Goal: Find specific page/section: Find specific page/section

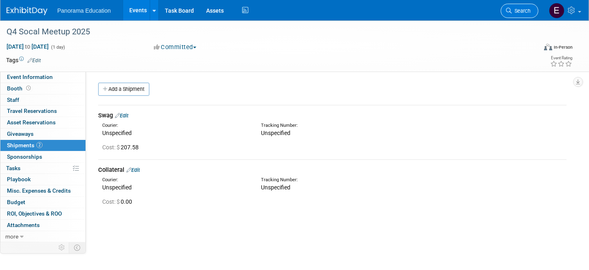
click at [508, 8] on icon at bounding box center [509, 11] width 6 height 6
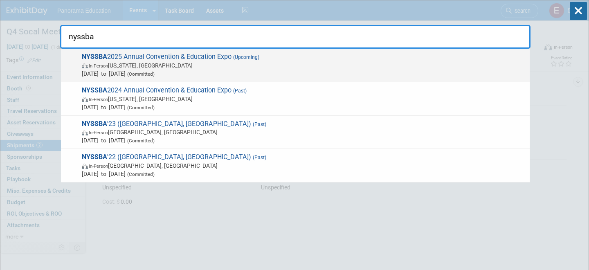
type input "nyssba"
click at [266, 69] on span "In-Person New York, NY" at bounding box center [304, 65] width 444 height 8
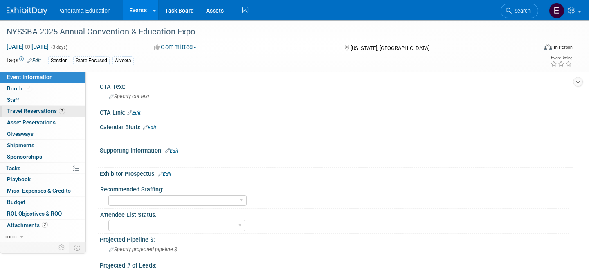
click at [63, 114] on link "2 Travel Reservations 2" at bounding box center [42, 110] width 85 height 11
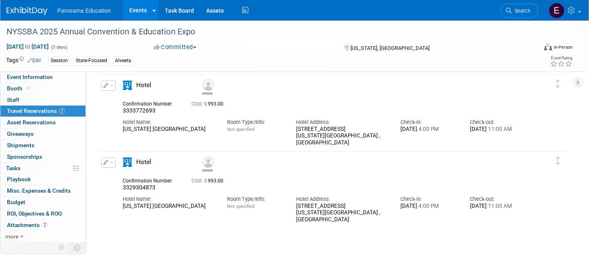
scroll to position [37, 0]
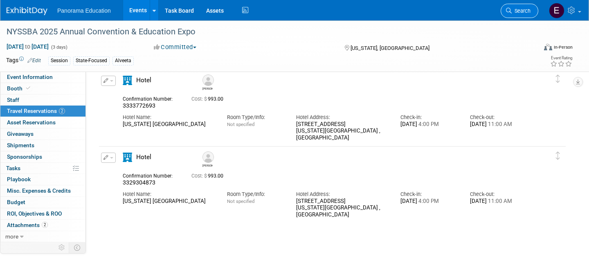
click at [520, 11] on span "Search" at bounding box center [520, 11] width 19 height 6
click at [0, 0] on div "Recently Viewed Events: NYSSBA 2025 Annual Convention & Education Expo In-Perso…" at bounding box center [0, 0] width 0 height 0
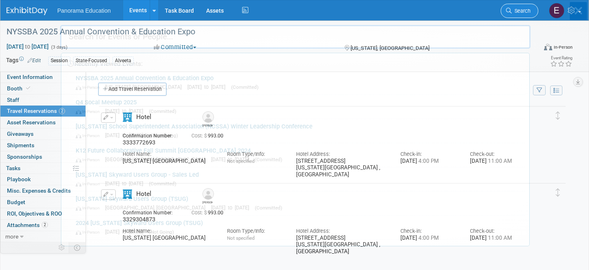
type input "s"
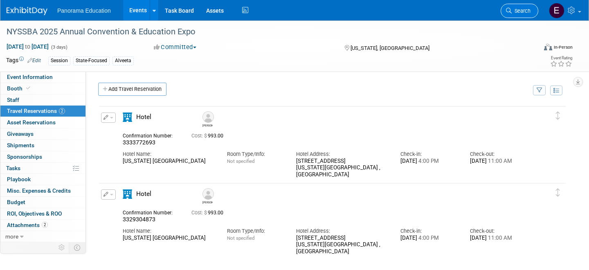
click at [520, 11] on span "Search" at bounding box center [520, 11] width 19 height 6
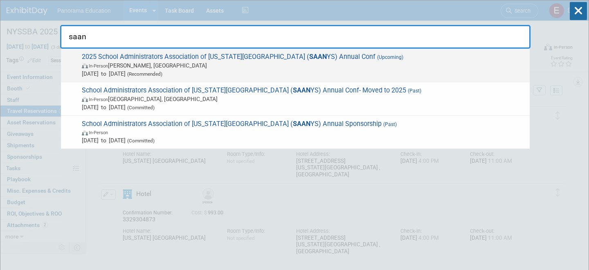
type input "saan"
click at [312, 67] on span "In-Person [PERSON_NAME], [GEOGRAPHIC_DATA]" at bounding box center [304, 65] width 444 height 8
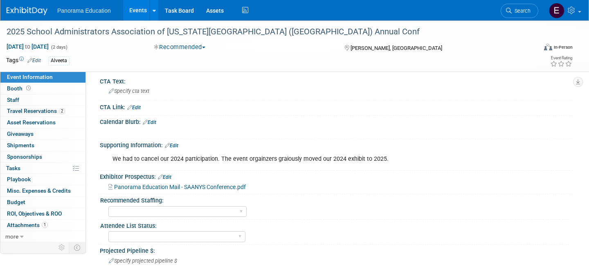
scroll to position [7, 0]
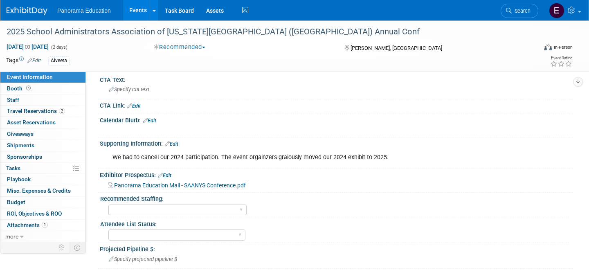
click at [193, 53] on div "Oct 26, 2025 to Oct 27, 2025 (2 days) Oct 26, 2025 to Oct 27, 2025 Recommended …" at bounding box center [289, 49] width 579 height 12
click at [195, 49] on button "Recommended" at bounding box center [180, 47] width 58 height 9
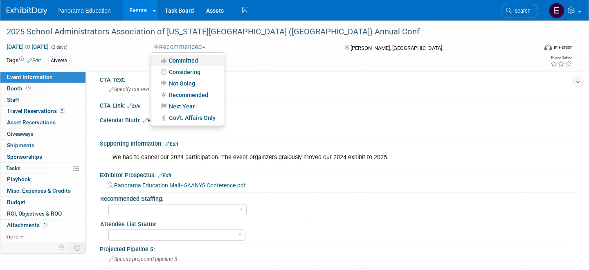
click at [194, 60] on link "Committed" at bounding box center [187, 60] width 72 height 11
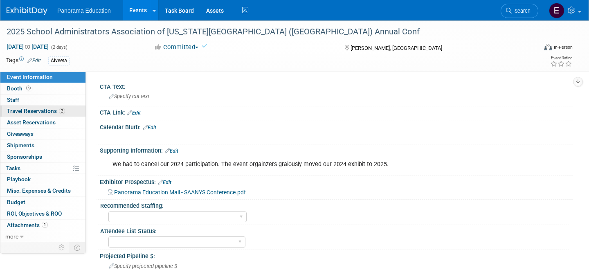
click at [56, 110] on span "Travel Reservations 2" at bounding box center [36, 111] width 58 height 7
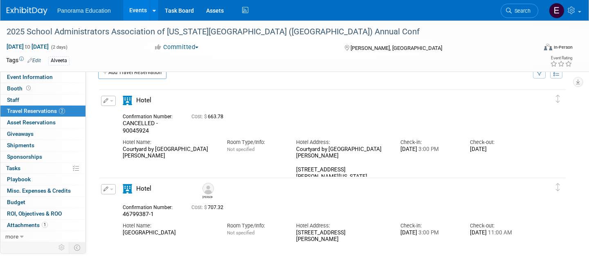
scroll to position [19, 0]
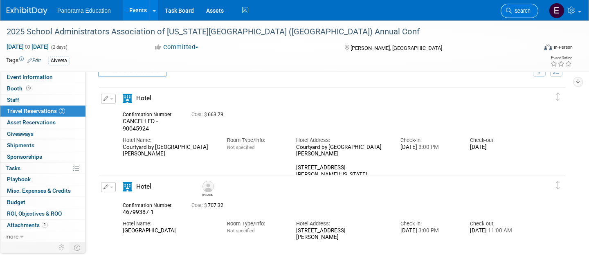
click at [515, 12] on span "Search" at bounding box center [520, 11] width 19 height 6
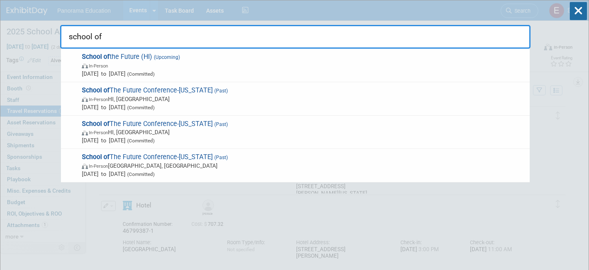
type input "school of"
